Goal: Task Accomplishment & Management: Manage account settings

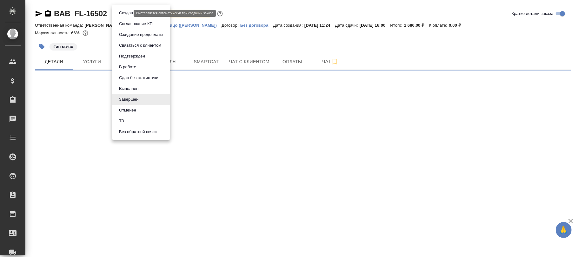
click at [128, 13] on body "🙏 .cls-1 fill:#fff; AWATERA [PERSON_NAME][PERSON_NAME] Спецификации Заказы Чаты…" at bounding box center [289, 128] width 578 height 257
click at [133, 90] on button "Выполнен" at bounding box center [128, 88] width 23 height 7
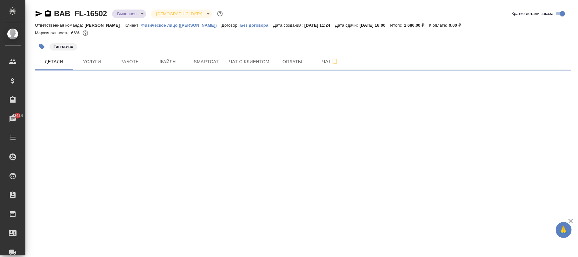
select select "RU"
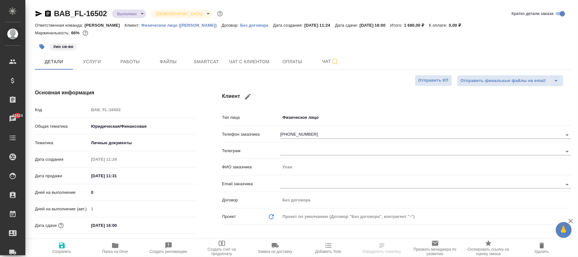
type textarea "x"
type input "[PERSON_NAME]"
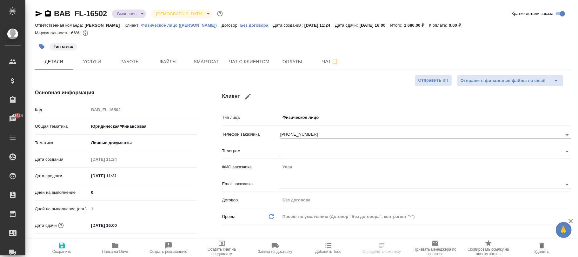
click at [66, 243] on span "Сохранить" at bounding box center [62, 248] width 46 height 12
type textarea "x"
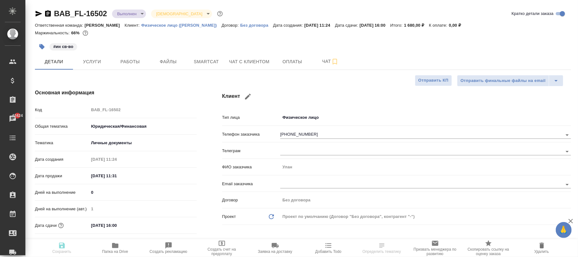
type textarea "x"
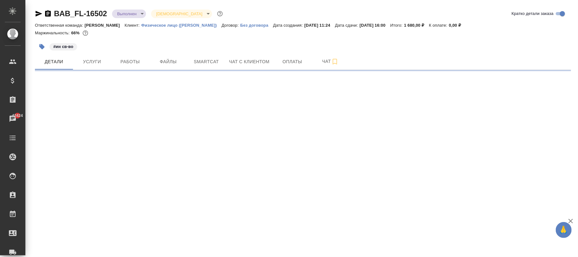
select select "RU"
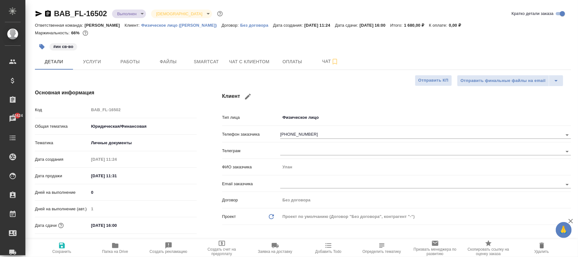
type textarea "x"
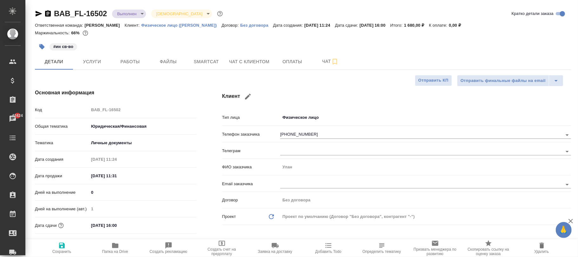
type textarea "x"
drag, startPoint x: 64, startPoint y: 252, endPoint x: 99, endPoint y: 140, distance: 117.1
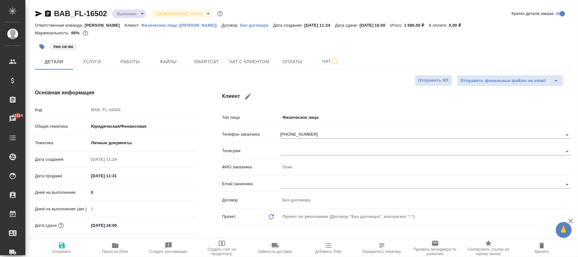
click at [64, 251] on span "Сохранить" at bounding box center [61, 251] width 19 height 4
type textarea "x"
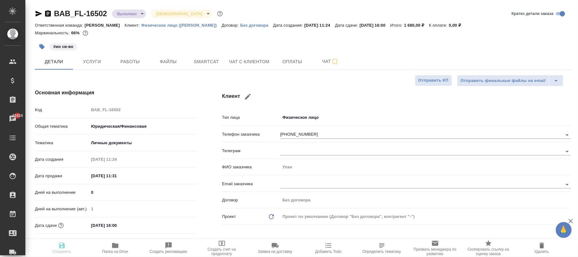
type textarea "x"
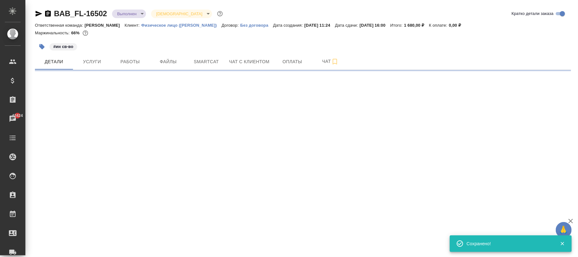
select select "RU"
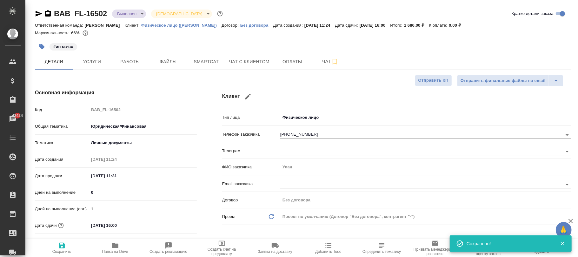
type textarea "x"
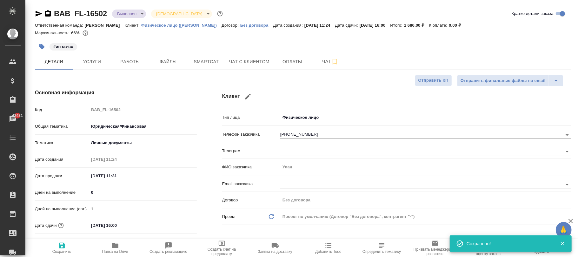
type textarea "x"
